Goal: Navigation & Orientation: Find specific page/section

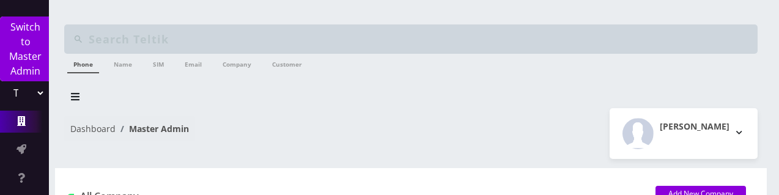
click at [121, 114] on div "Dashboard Master Admin Moshe Gorin Logout" at bounding box center [411, 133] width 712 height 51
click at [90, 129] on link "Dashboard" at bounding box center [92, 129] width 45 height 12
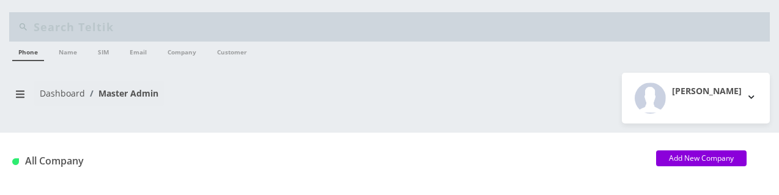
click at [68, 89] on link "Dashboard" at bounding box center [62, 93] width 45 height 12
click at [53, 91] on link "Dashboard" at bounding box center [62, 93] width 45 height 12
